Goal: Check status: Check status

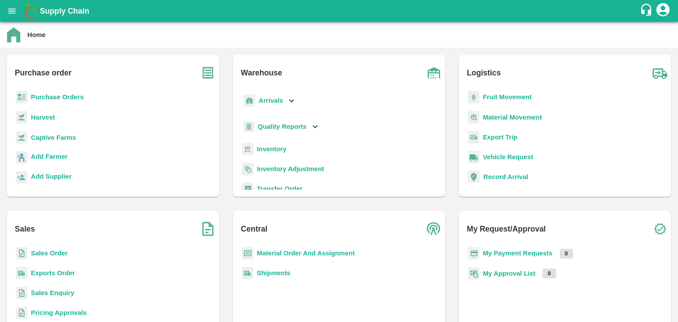
click at [222, 97] on div "Purchase order Purchase Orders Harvest Captive Farms Add Farmer Add Supplier" at bounding box center [113, 126] width 226 height 156
click at [316, 238] on h6 "Central" at bounding box center [343, 225] width 204 height 29
click at [56, 99] on b "Purchase Orders" at bounding box center [57, 97] width 53 height 7
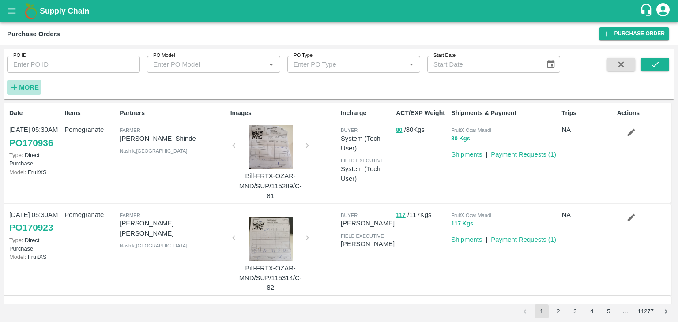
click at [21, 86] on strong "More" at bounding box center [29, 87] width 20 height 7
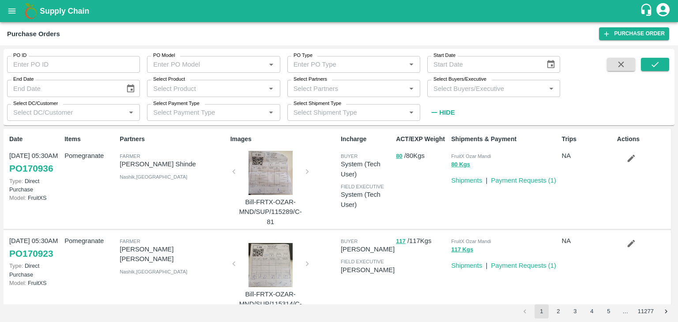
click at [492, 89] on input "Select Buyers/Executive" at bounding box center [486, 88] width 113 height 11
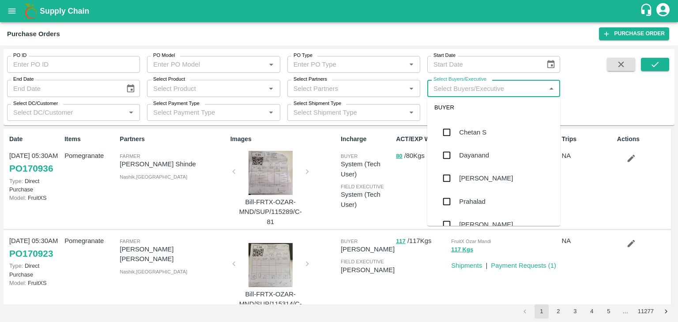
scroll to position [71, 0]
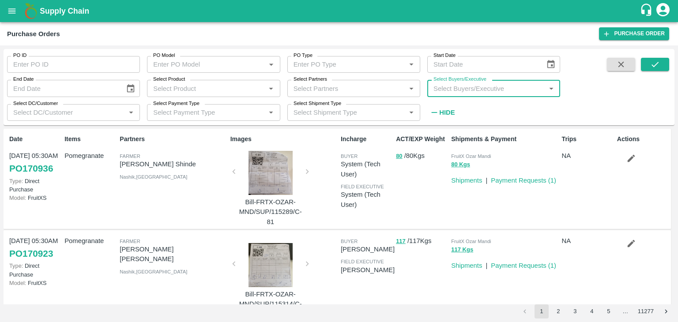
click at [466, 86] on input "Select Buyers/Executive" at bounding box center [486, 88] width 113 height 11
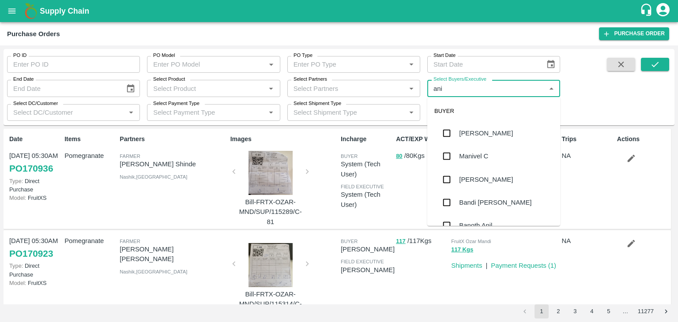
type input "anil"
click at [446, 134] on input "checkbox" at bounding box center [447, 133] width 18 height 18
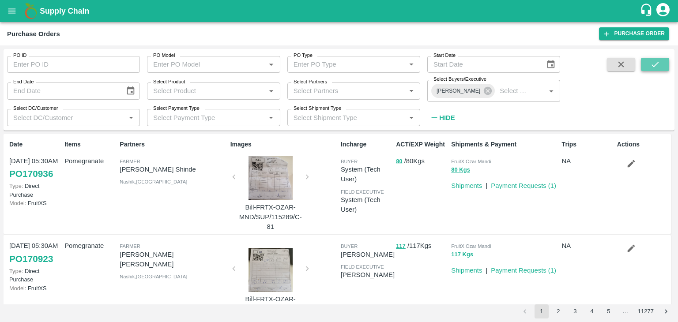
click at [650, 65] on icon "submit" at bounding box center [655, 65] width 10 height 10
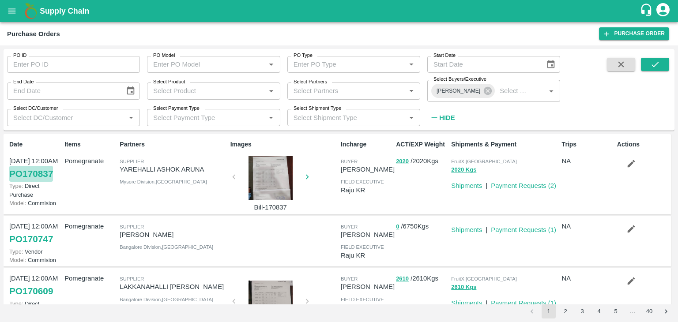
click at [45, 171] on link "PO 170837" at bounding box center [31, 174] width 44 height 16
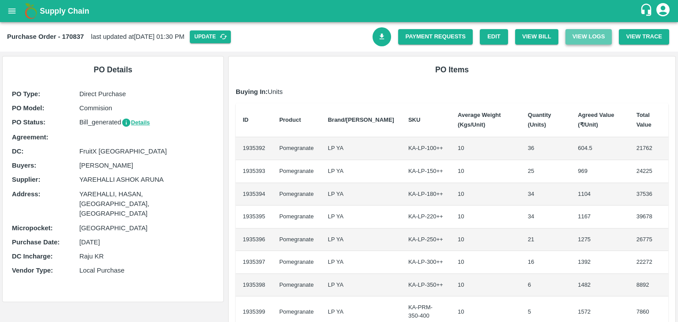
click at [593, 37] on button "View Logs" at bounding box center [588, 36] width 47 height 15
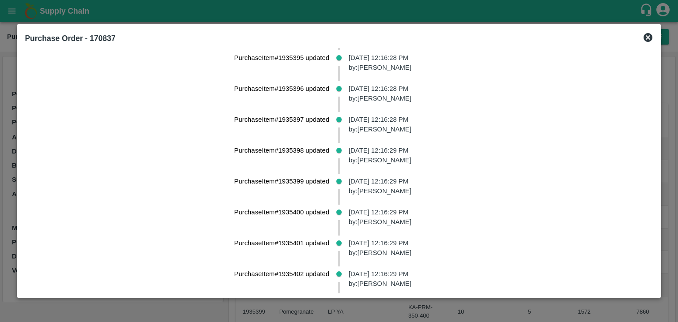
scroll to position [701, 0]
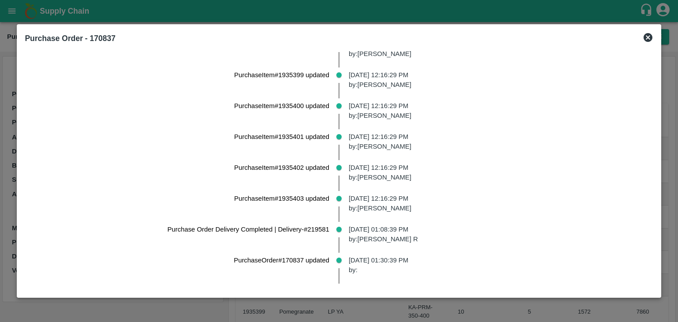
click at [181, 148] on div "PurchaseItem#1935401 updated" at bounding box center [180, 144] width 311 height 31
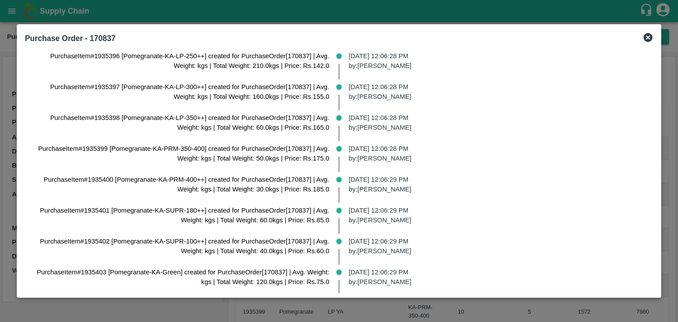
scroll to position [162, 0]
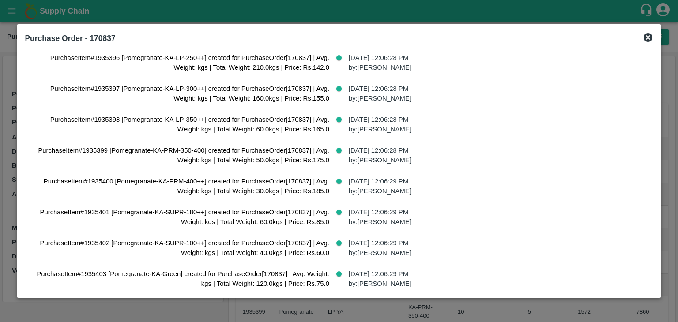
click at [642, 32] on icon at bounding box center [647, 37] width 11 height 11
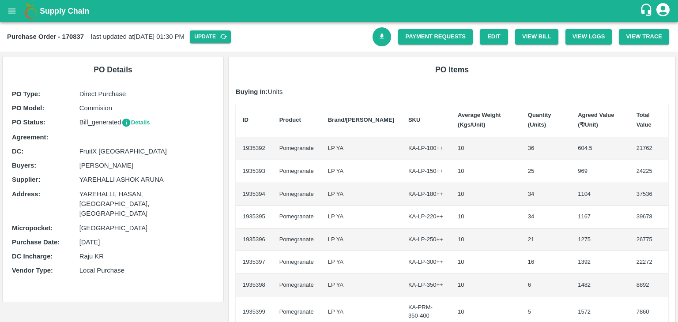
click at [409, 186] on td "KA-LP-180++" at bounding box center [425, 194] width 49 height 23
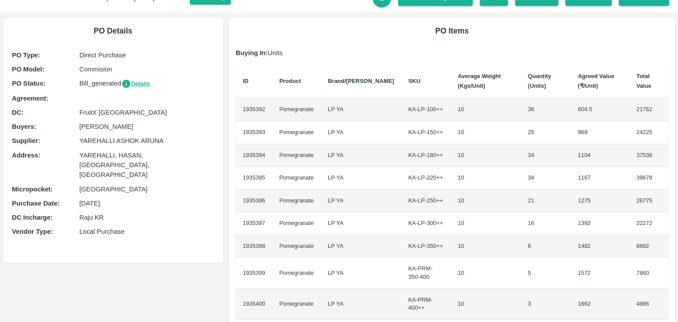
scroll to position [0, 0]
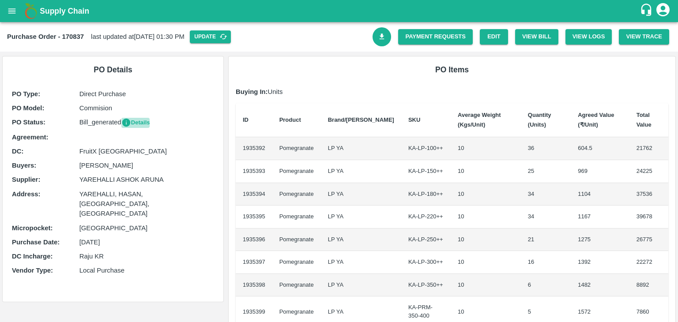
click at [134, 123] on button "Details" at bounding box center [135, 123] width 29 height 10
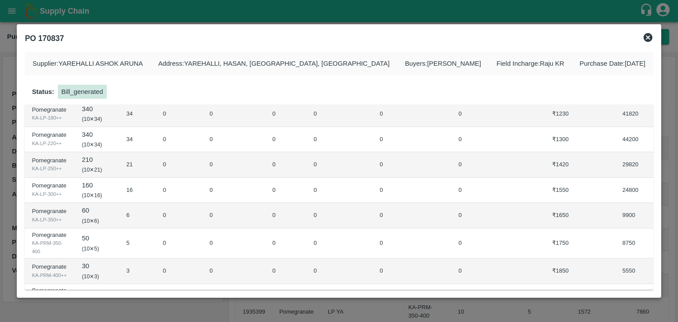
scroll to position [184, 0]
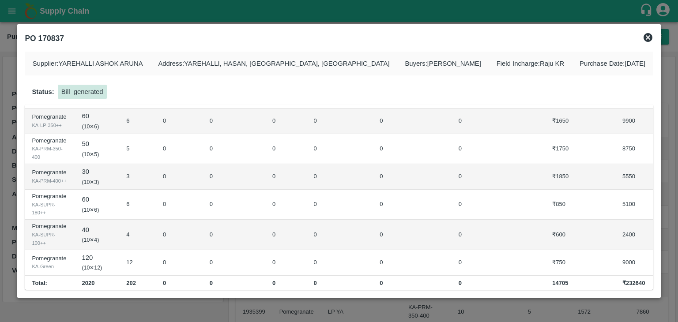
click at [648, 39] on icon at bounding box center [647, 37] width 9 height 9
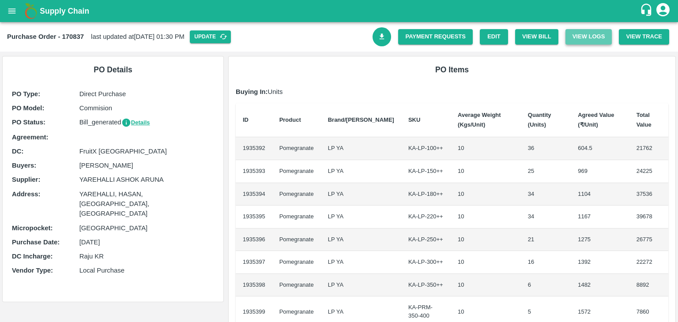
click at [586, 38] on button "View Logs" at bounding box center [588, 36] width 47 height 15
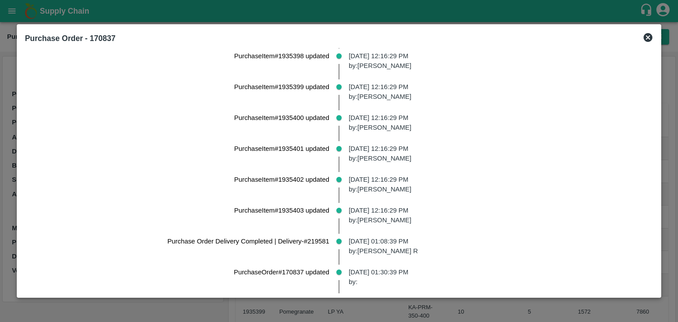
scroll to position [688, 0]
click at [1, 255] on div at bounding box center [339, 161] width 678 height 322
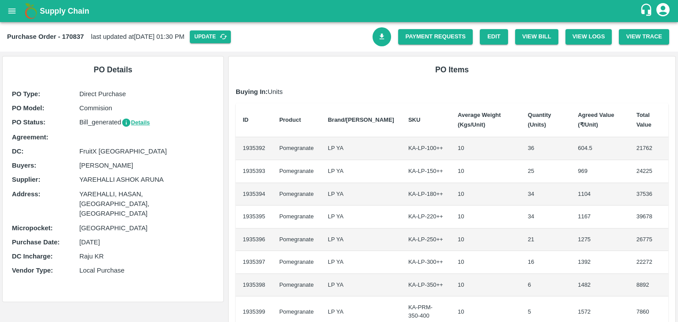
click at [270, 105] on th "ID" at bounding box center [254, 120] width 37 height 34
click at [638, 38] on button "View Trace" at bounding box center [644, 36] width 50 height 15
click at [587, 37] on button "View Logs" at bounding box center [588, 36] width 47 height 15
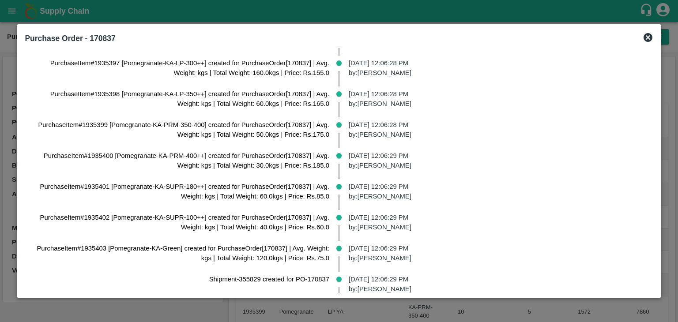
scroll to position [701, 0]
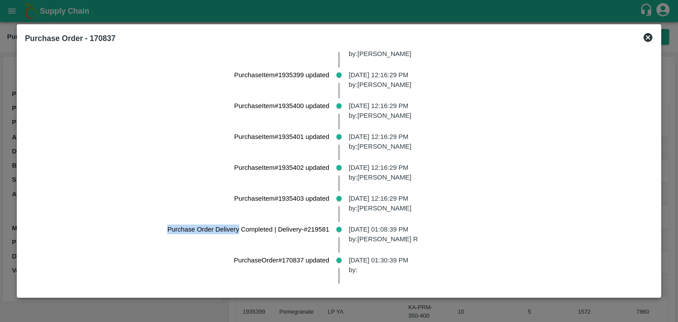
drag, startPoint x: 237, startPoint y: 228, endPoint x: 161, endPoint y: 231, distance: 76.8
click at [161, 231] on p "Purchase Order Delivery Completed | Delivery-#219581" at bounding box center [180, 230] width 297 height 10
click at [182, 216] on div "PurchaseItem#1935403 updated" at bounding box center [180, 206] width 311 height 31
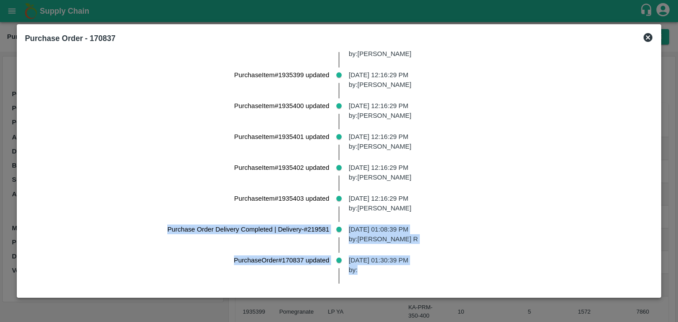
drag, startPoint x: 168, startPoint y: 230, endPoint x: 380, endPoint y: 295, distance: 221.6
click at [380, 295] on div "Purchase Order - 170837 PO-170837(Commision) bought by Anil Kumar from YAREHALL…" at bounding box center [339, 161] width 644 height 274
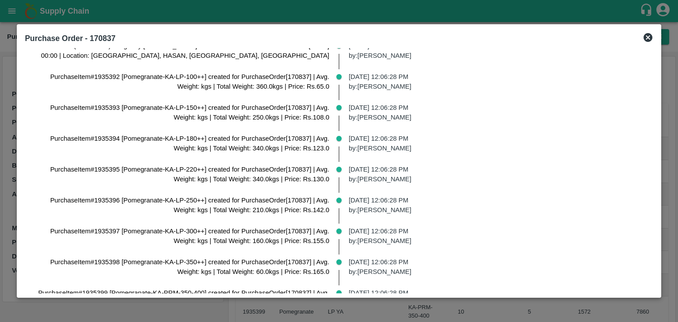
scroll to position [0, 0]
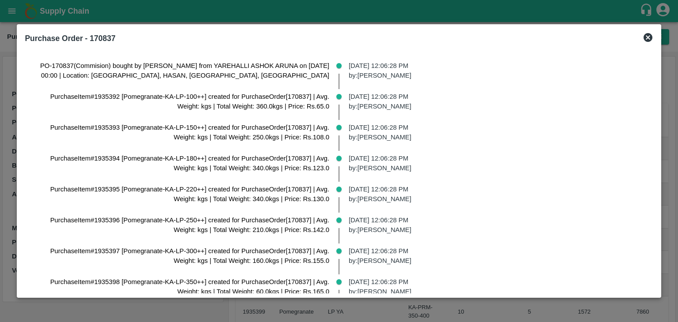
click at [480, 188] on p "22 Aug 2025, 12:06:28 PM by: Anil Kumar" at bounding box center [497, 194] width 297 height 20
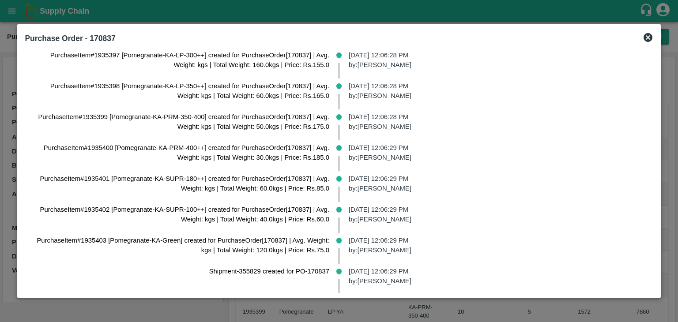
scroll to position [196, 0]
